Goal: Check status: Check status

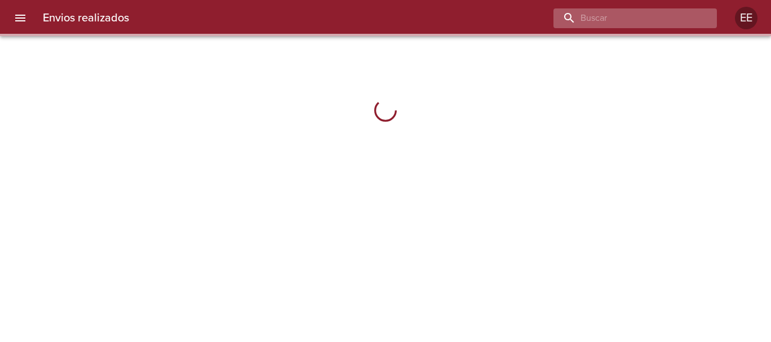
click at [652, 25] on input "buscar" at bounding box center [626, 18] width 144 height 20
type input "[PERSON_NAME]"
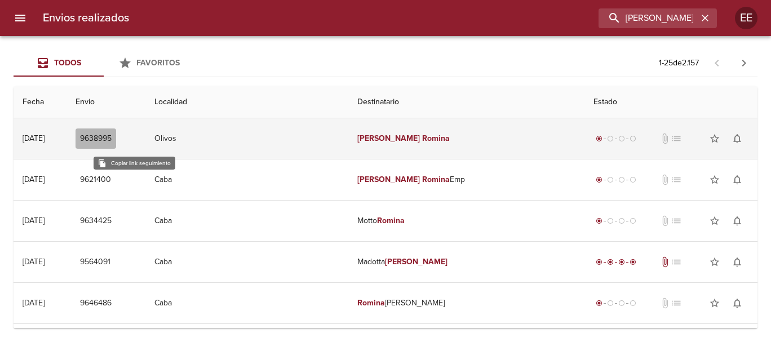
click at [112, 139] on span "9638995" at bounding box center [96, 139] width 32 height 14
click at [397, 132] on td "[PERSON_NAME]" at bounding box center [467, 138] width 236 height 41
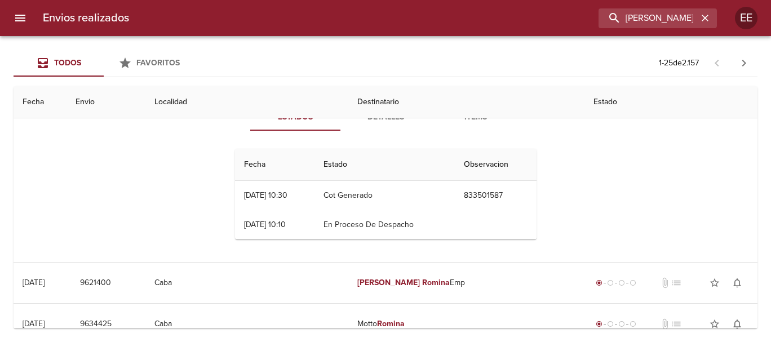
scroll to position [31, 0]
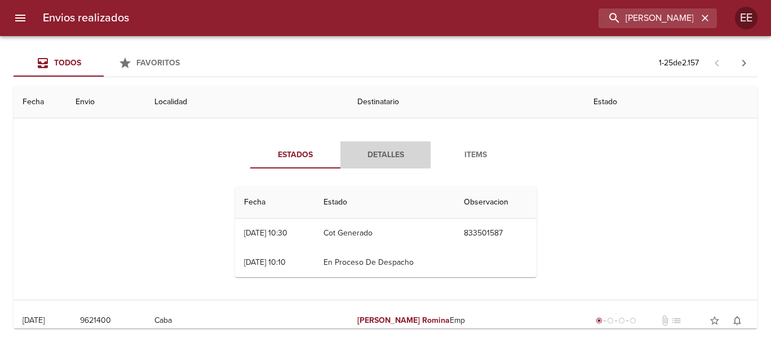
click at [386, 151] on span "Detalles" at bounding box center [385, 155] width 77 height 14
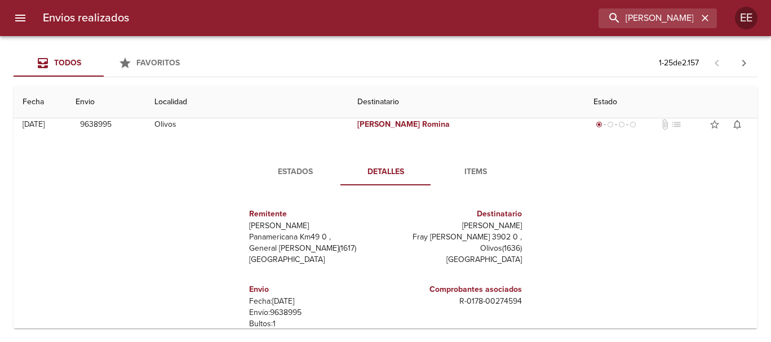
scroll to position [0, 0]
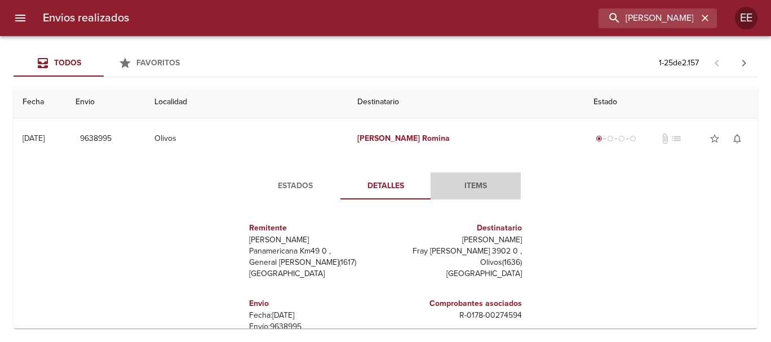
click at [471, 189] on span "Items" at bounding box center [476, 186] width 77 height 14
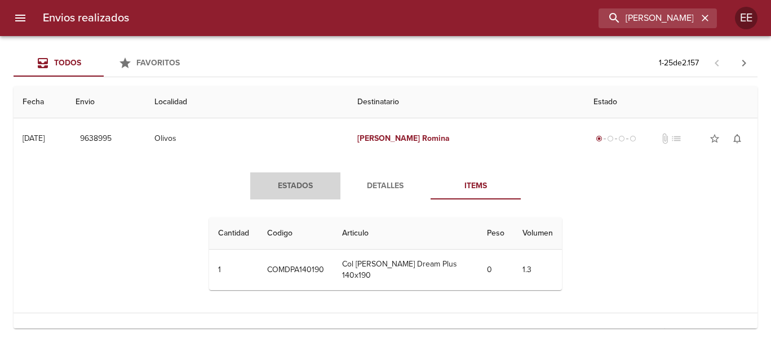
click at [291, 187] on span "Estados" at bounding box center [295, 186] width 77 height 14
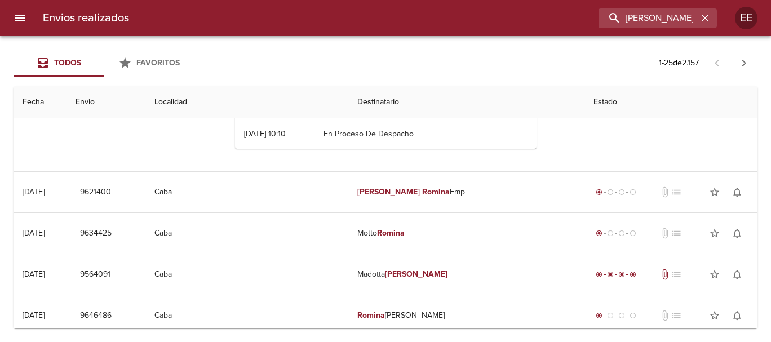
scroll to position [175, 0]
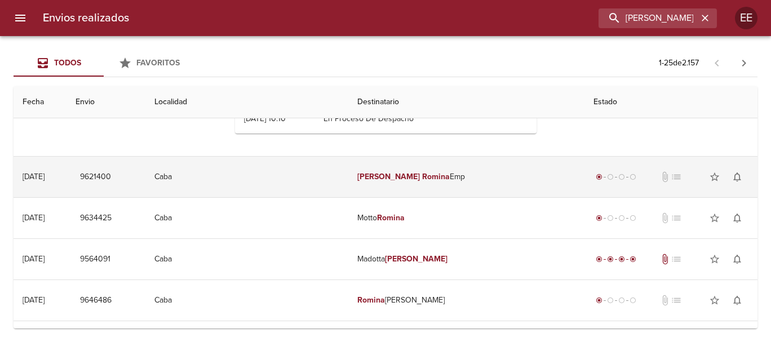
click at [422, 174] on em "Romina" at bounding box center [436, 177] width 28 height 10
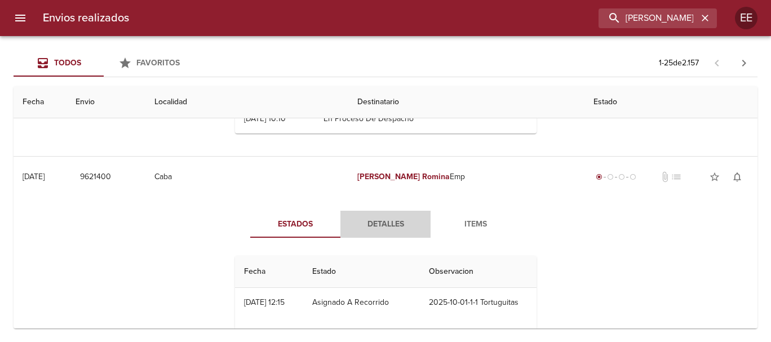
click at [383, 219] on span "Detalles" at bounding box center [385, 225] width 77 height 14
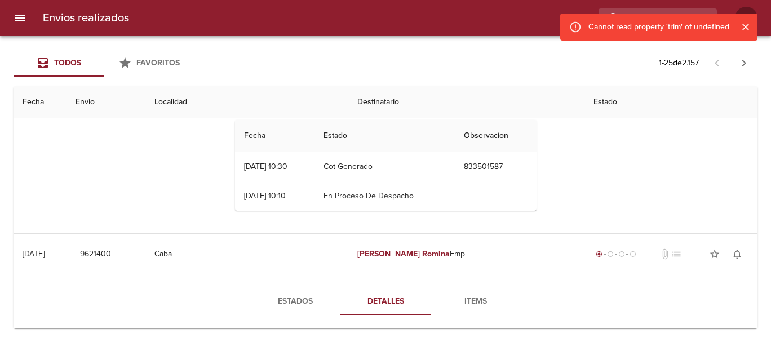
scroll to position [28, 0]
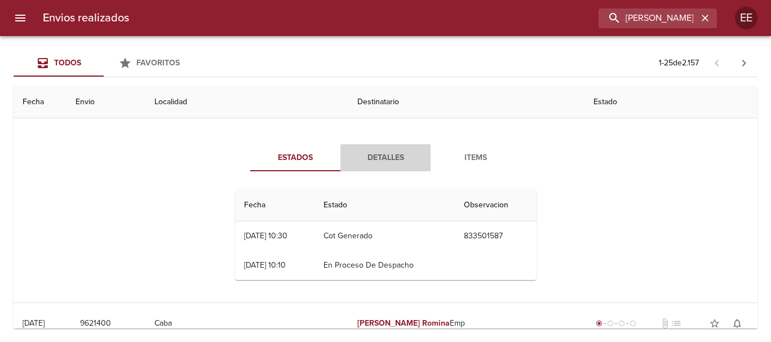
click at [379, 164] on span "Detalles" at bounding box center [385, 158] width 77 height 14
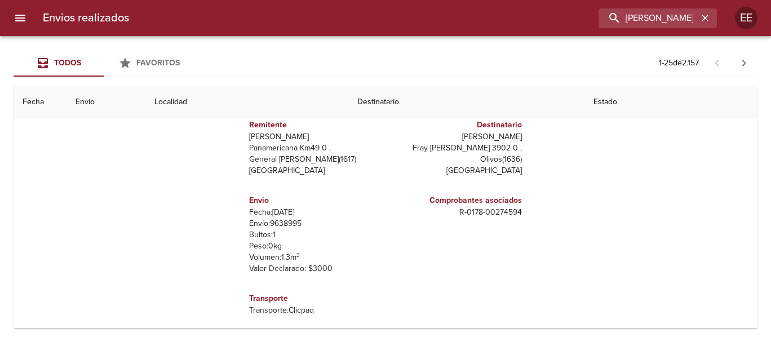
scroll to position [0, 0]
